Goal: Find specific page/section: Find specific page/section

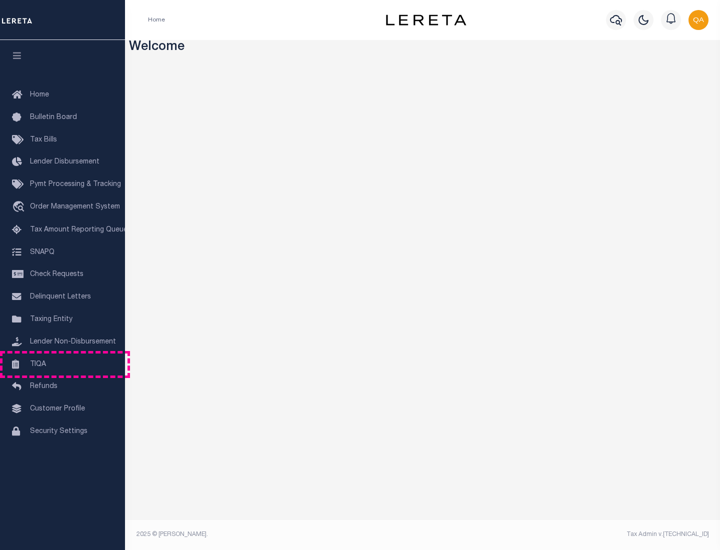
click at [63, 364] on link "TIQA" at bounding box center [62, 365] width 125 height 23
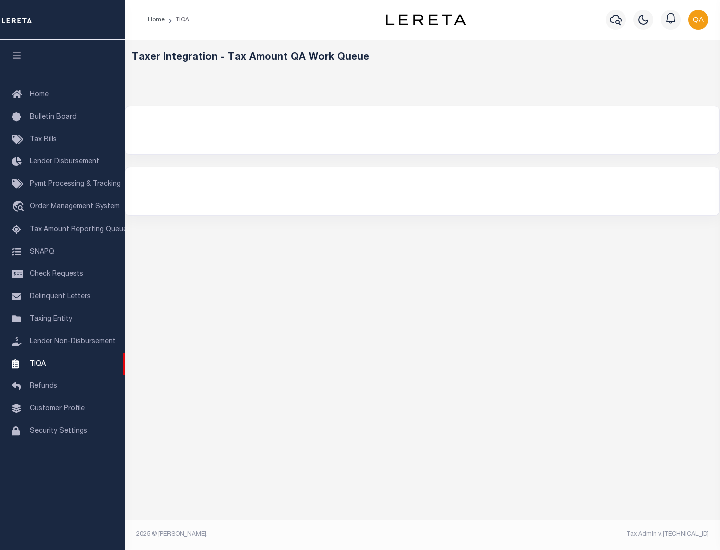
select select "200"
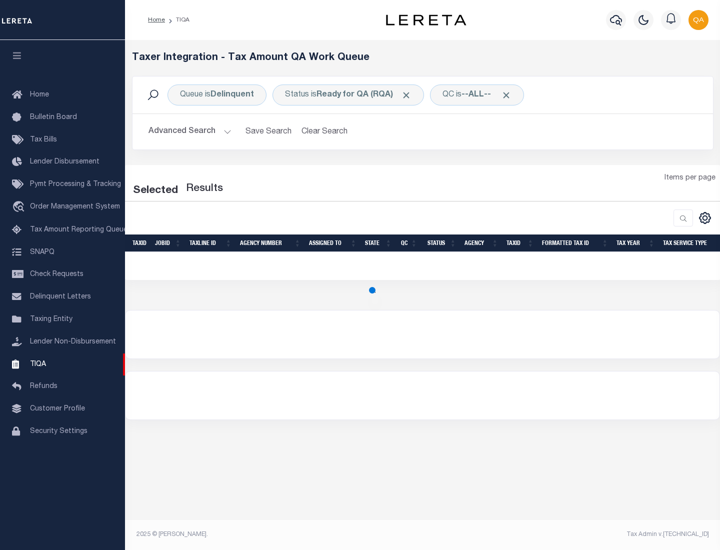
select select "200"
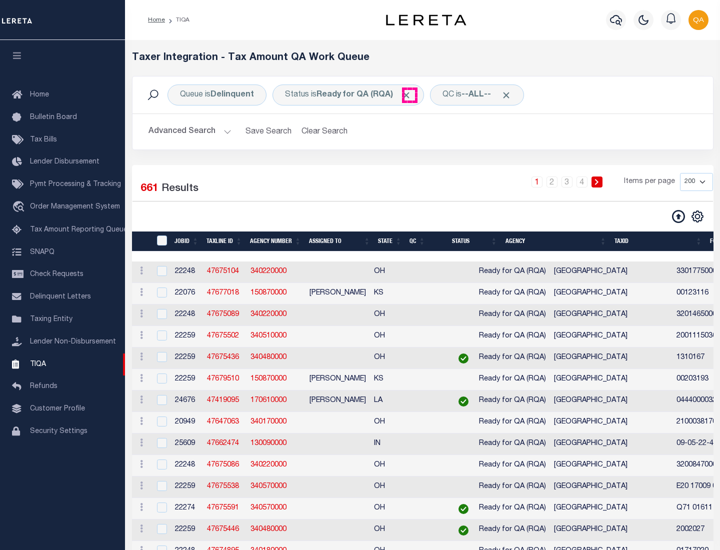
click at [410, 95] on span "Click to Remove" at bounding box center [406, 95] width 11 height 11
